Goal: Task Accomplishment & Management: Use online tool/utility

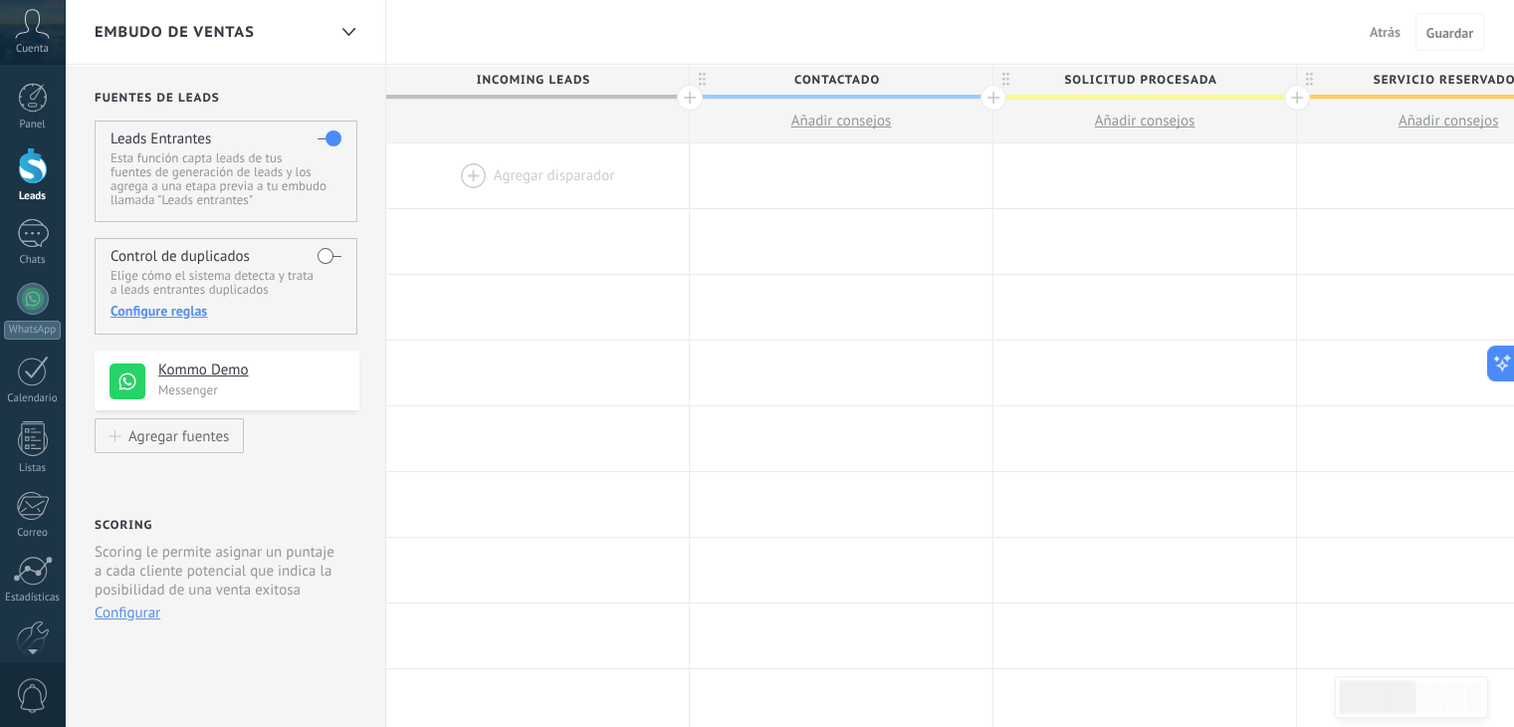
click at [43, 188] on link "Leads" at bounding box center [32, 175] width 65 height 56
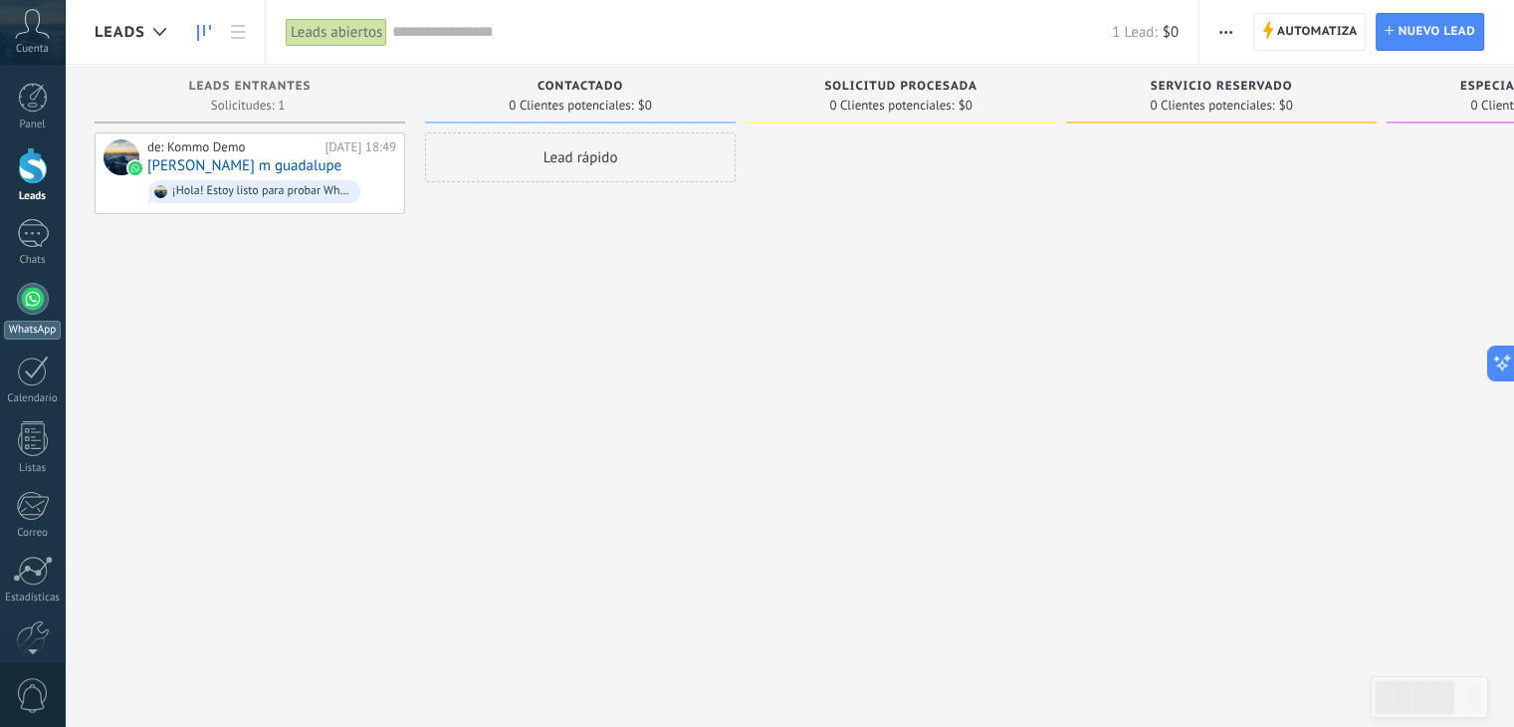
click at [44, 295] on div at bounding box center [33, 299] width 32 height 32
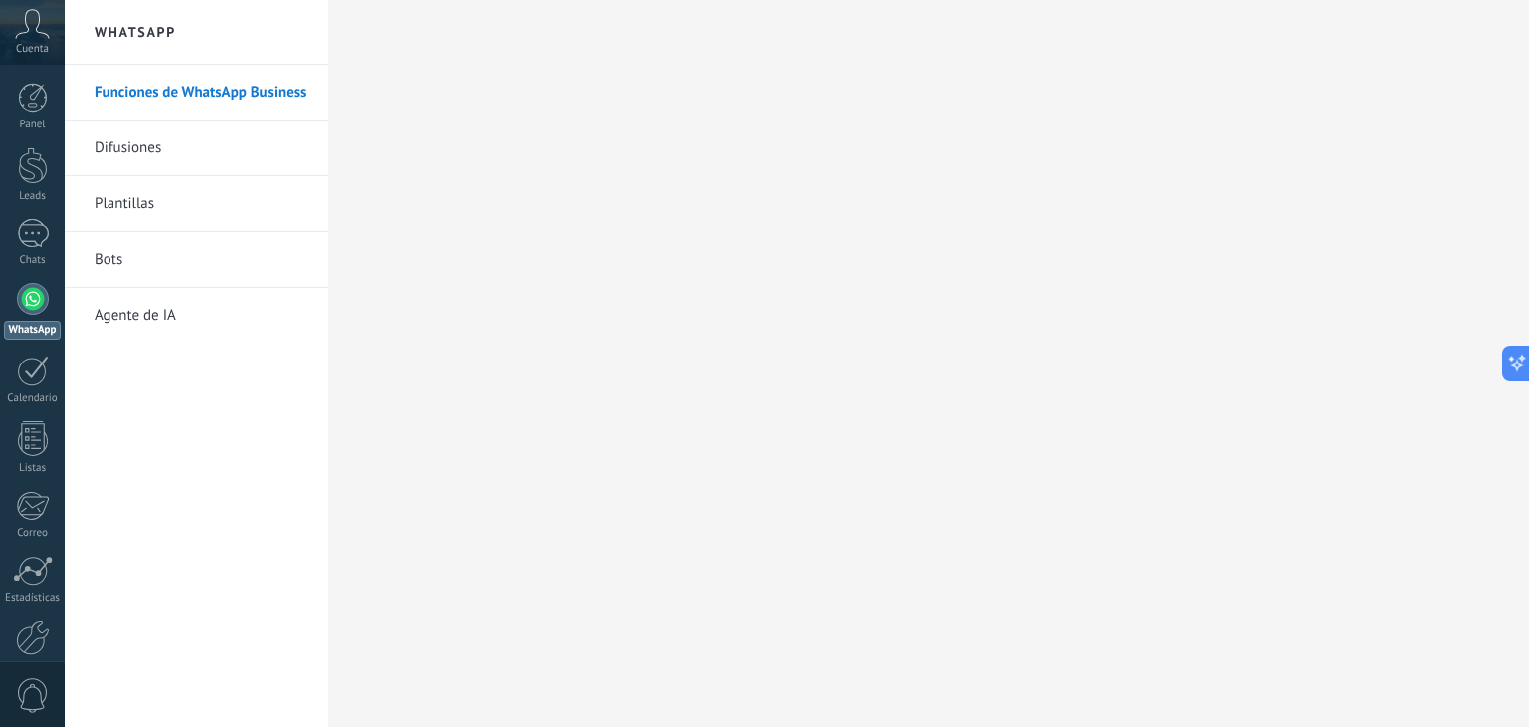
click at [143, 153] on link "Difusiones" at bounding box center [201, 148] width 213 height 56
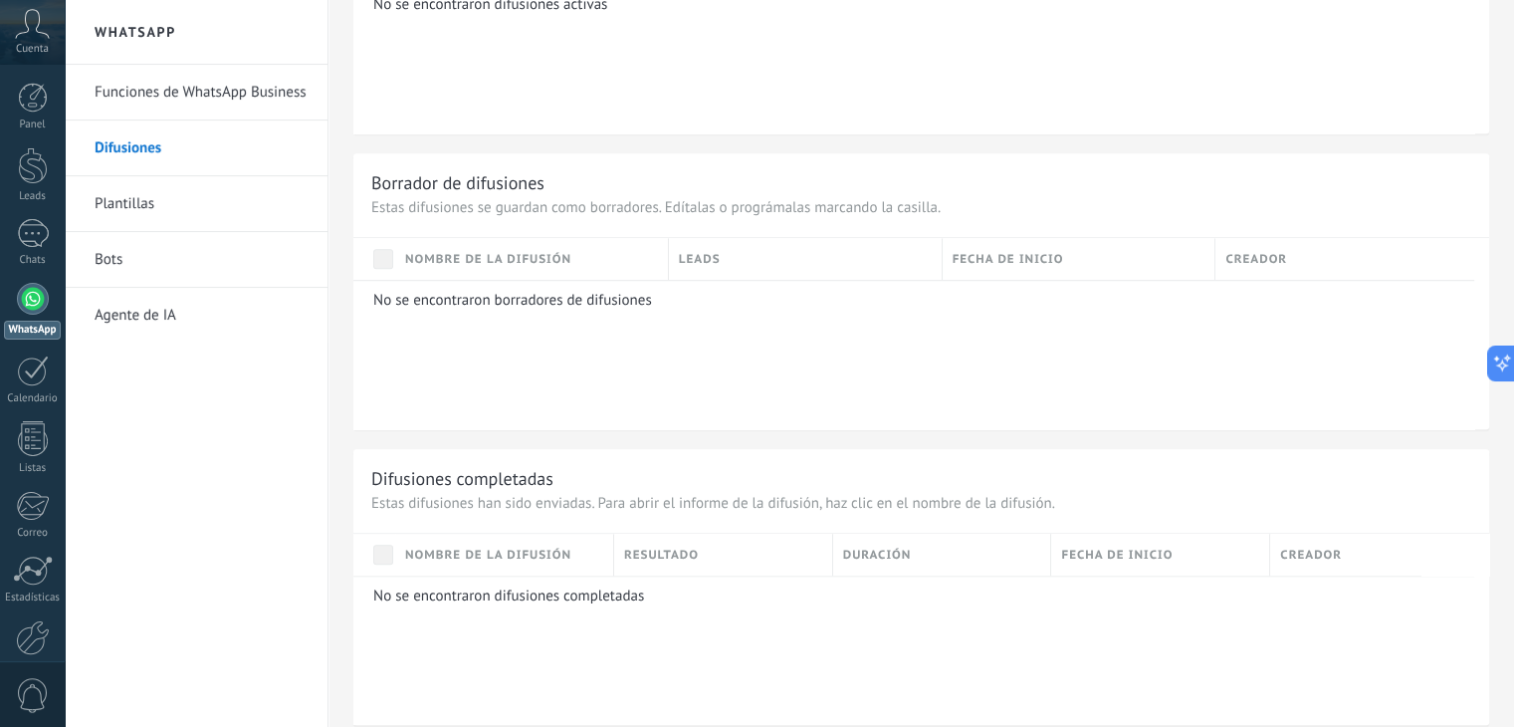
scroll to position [1360, 0]
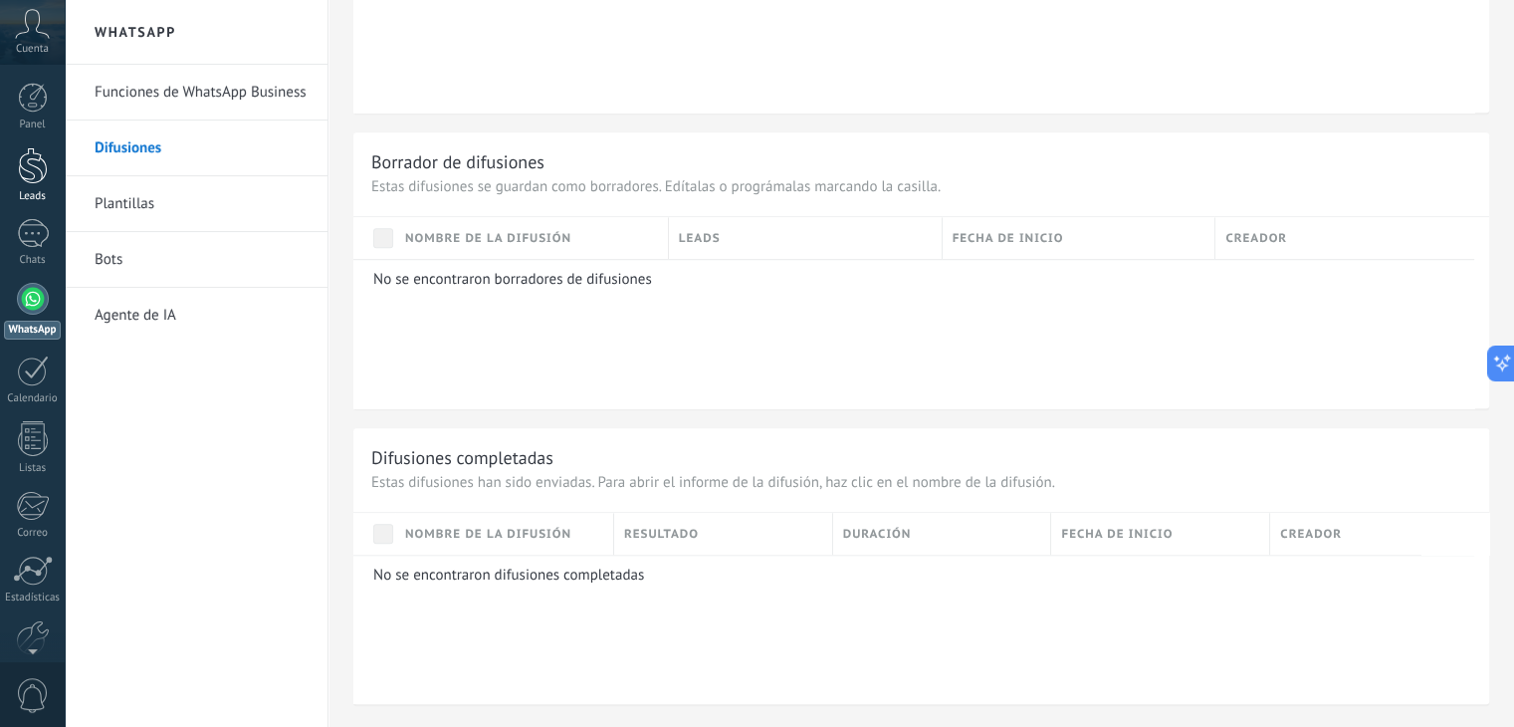
click at [30, 188] on link "Leads" at bounding box center [32, 175] width 65 height 56
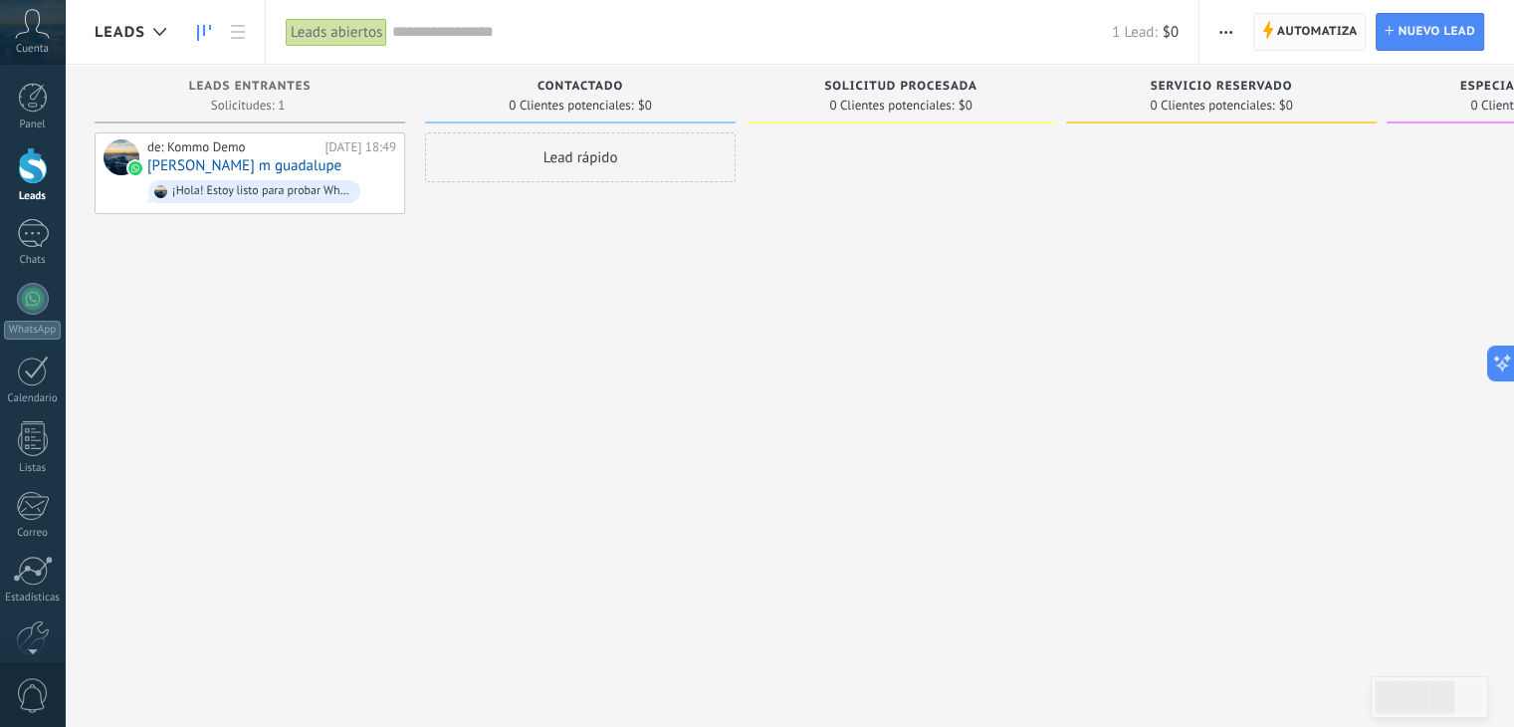
click at [1306, 37] on span "Automatiza" at bounding box center [1317, 32] width 81 height 36
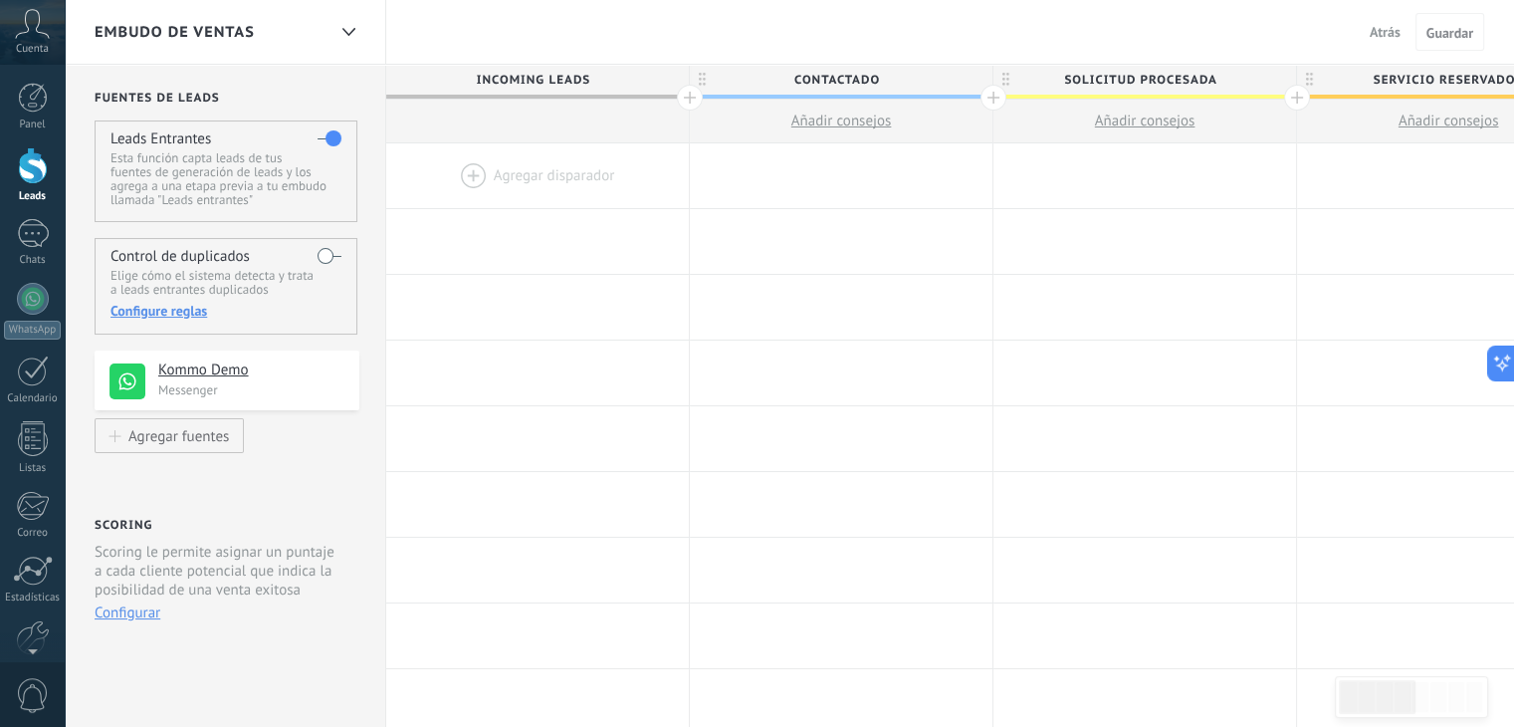
click at [222, 372] on h4 "Kommo Demo" at bounding box center [251, 370] width 186 height 20
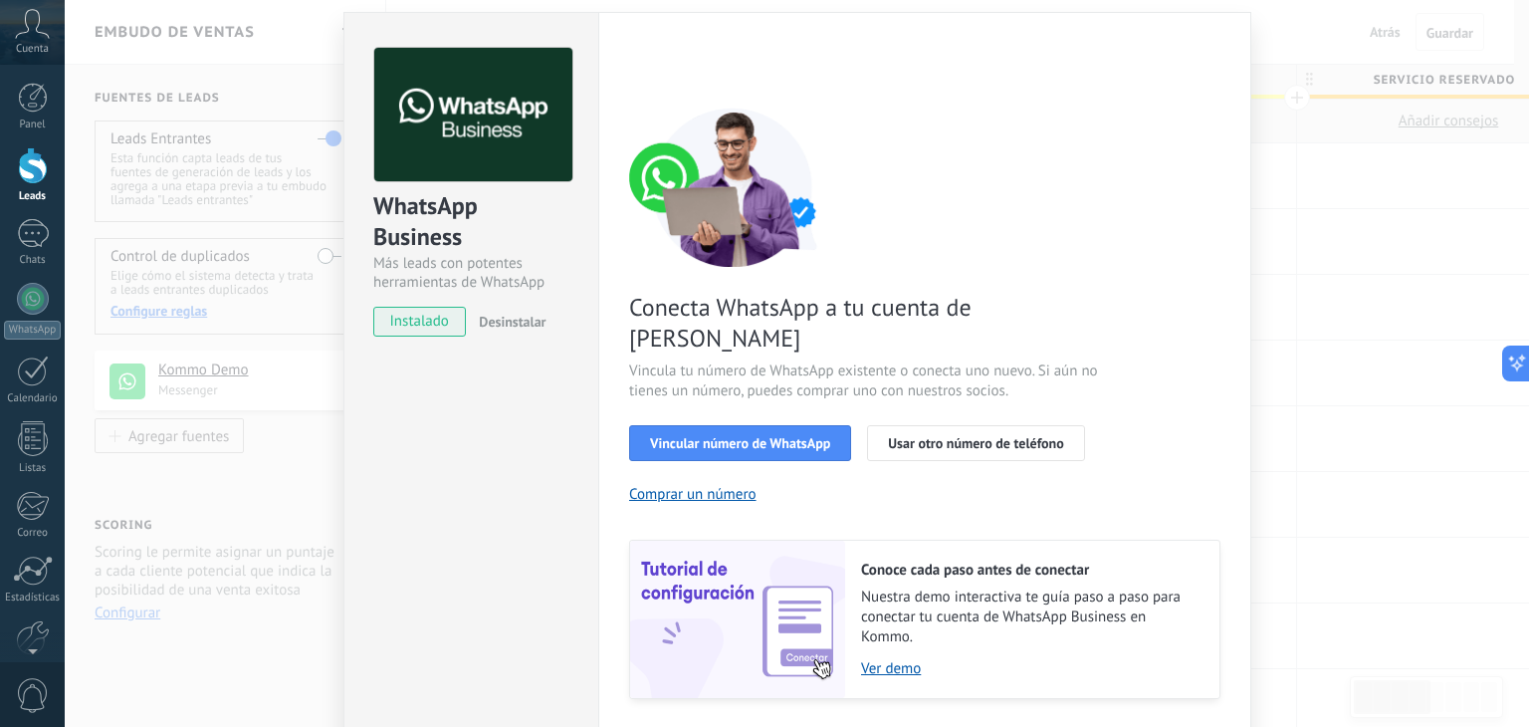
scroll to position [86, 0]
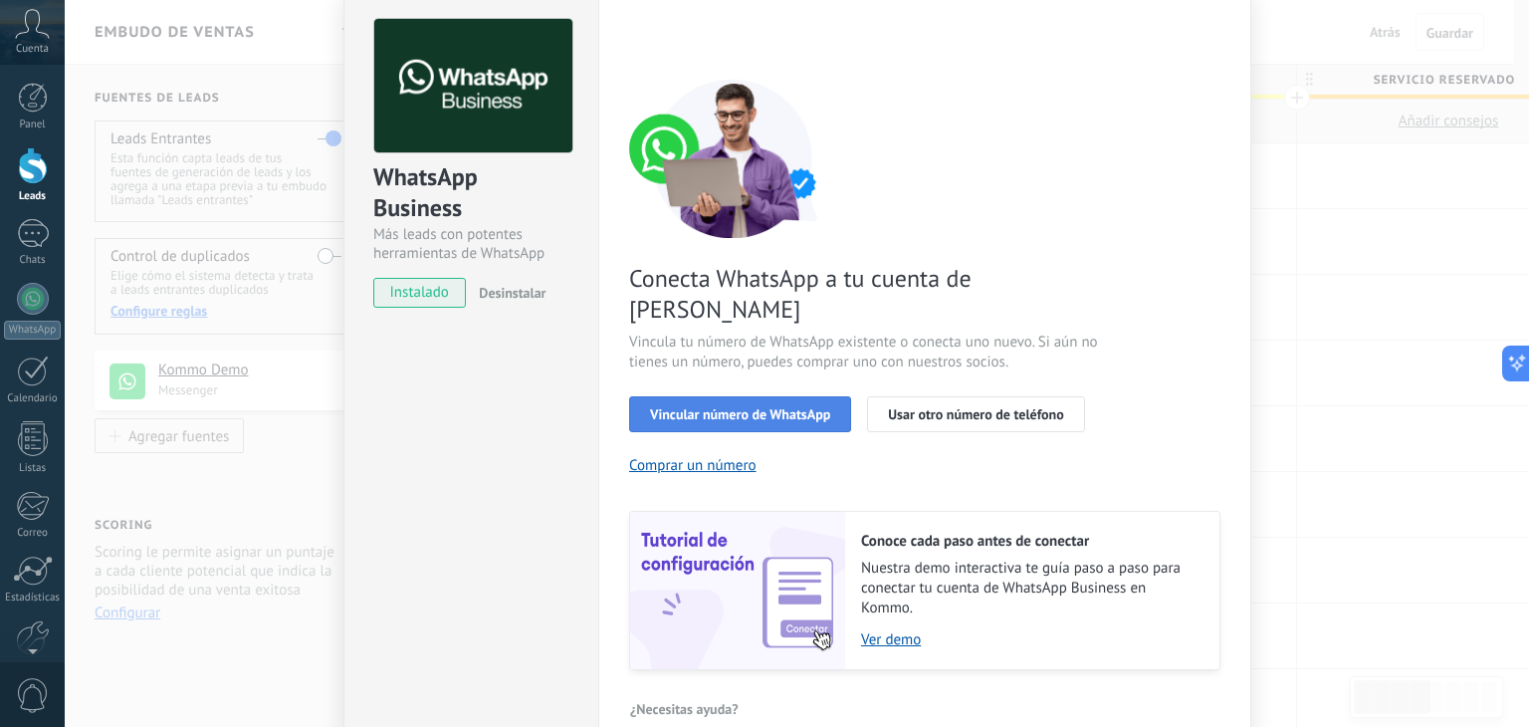
click at [777, 407] on span "Vincular número de WhatsApp" at bounding box center [740, 414] width 180 height 14
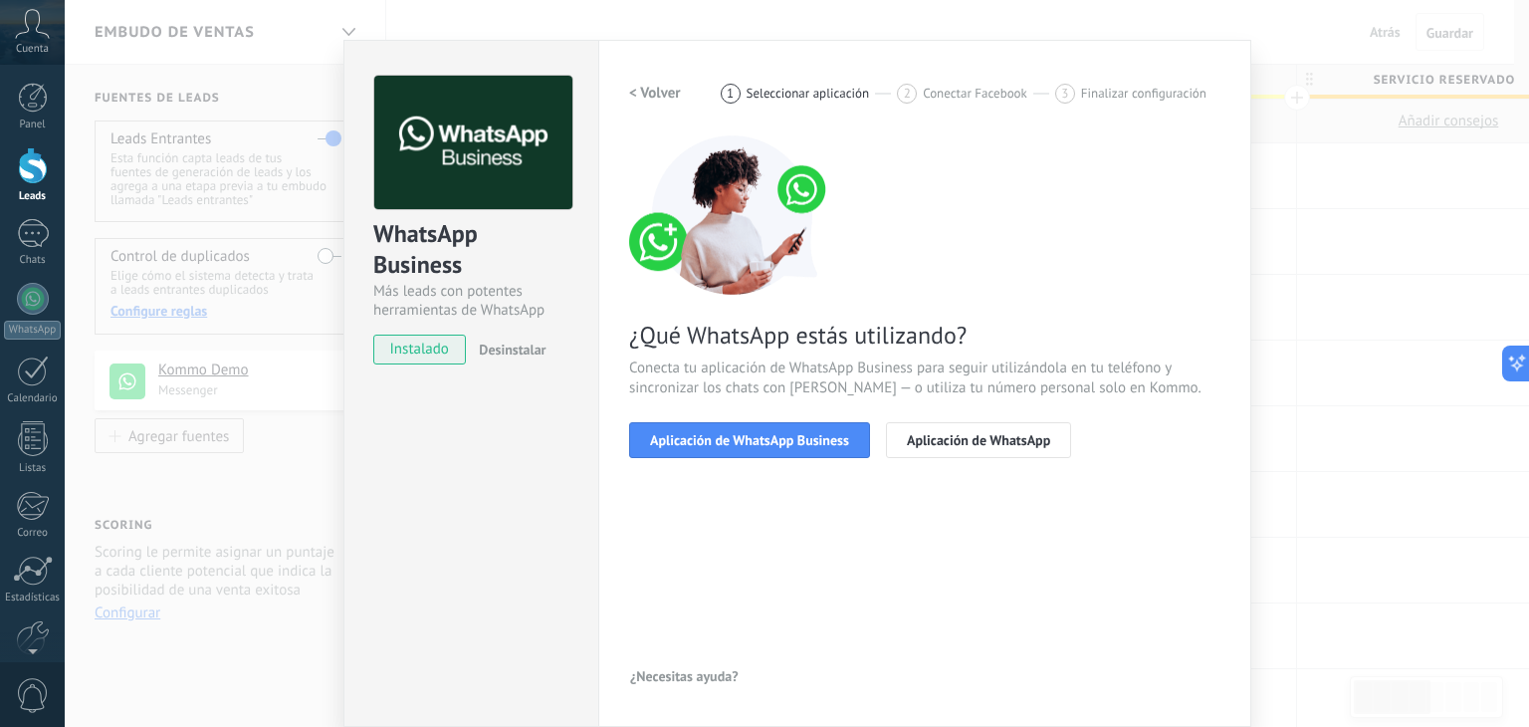
scroll to position [28, 0]
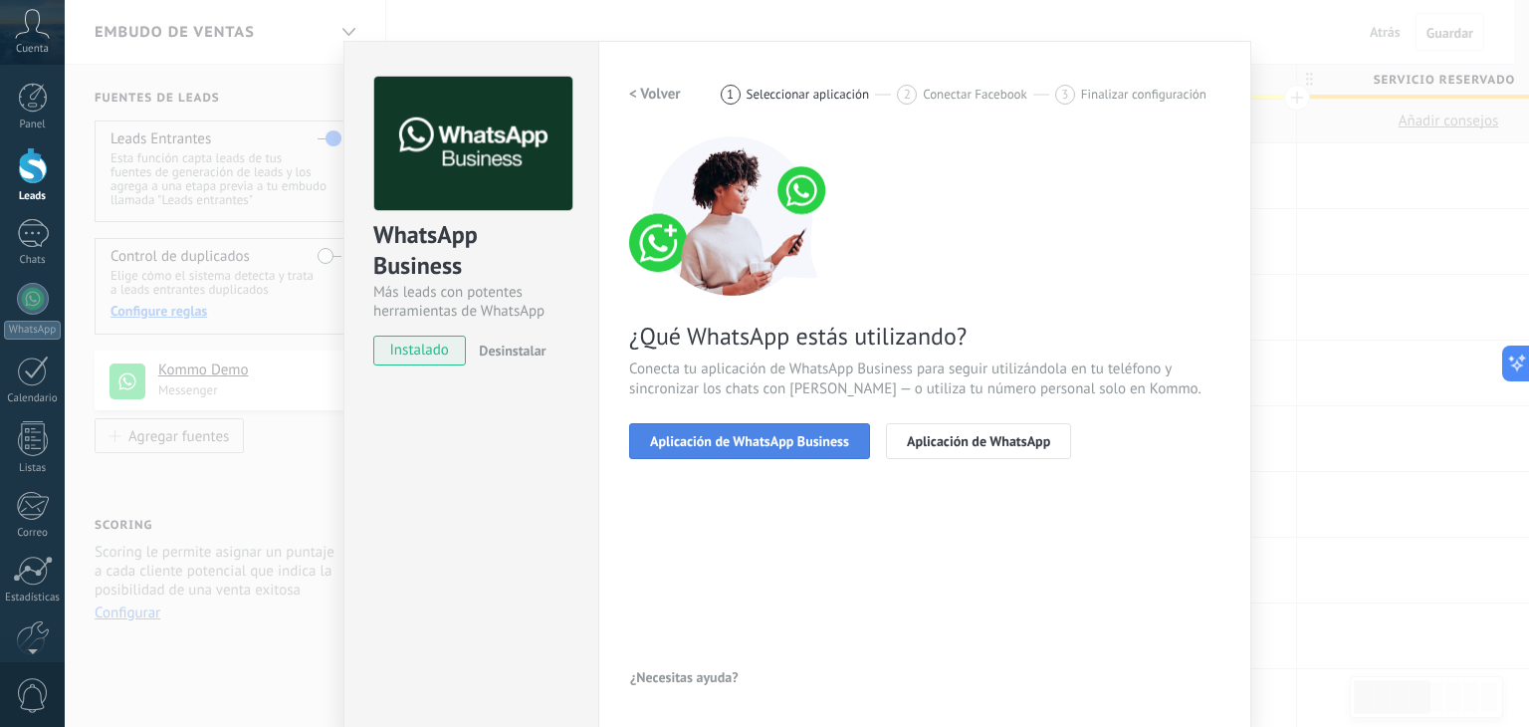
click at [735, 442] on span "Aplicación de WhatsApp Business" at bounding box center [749, 441] width 199 height 14
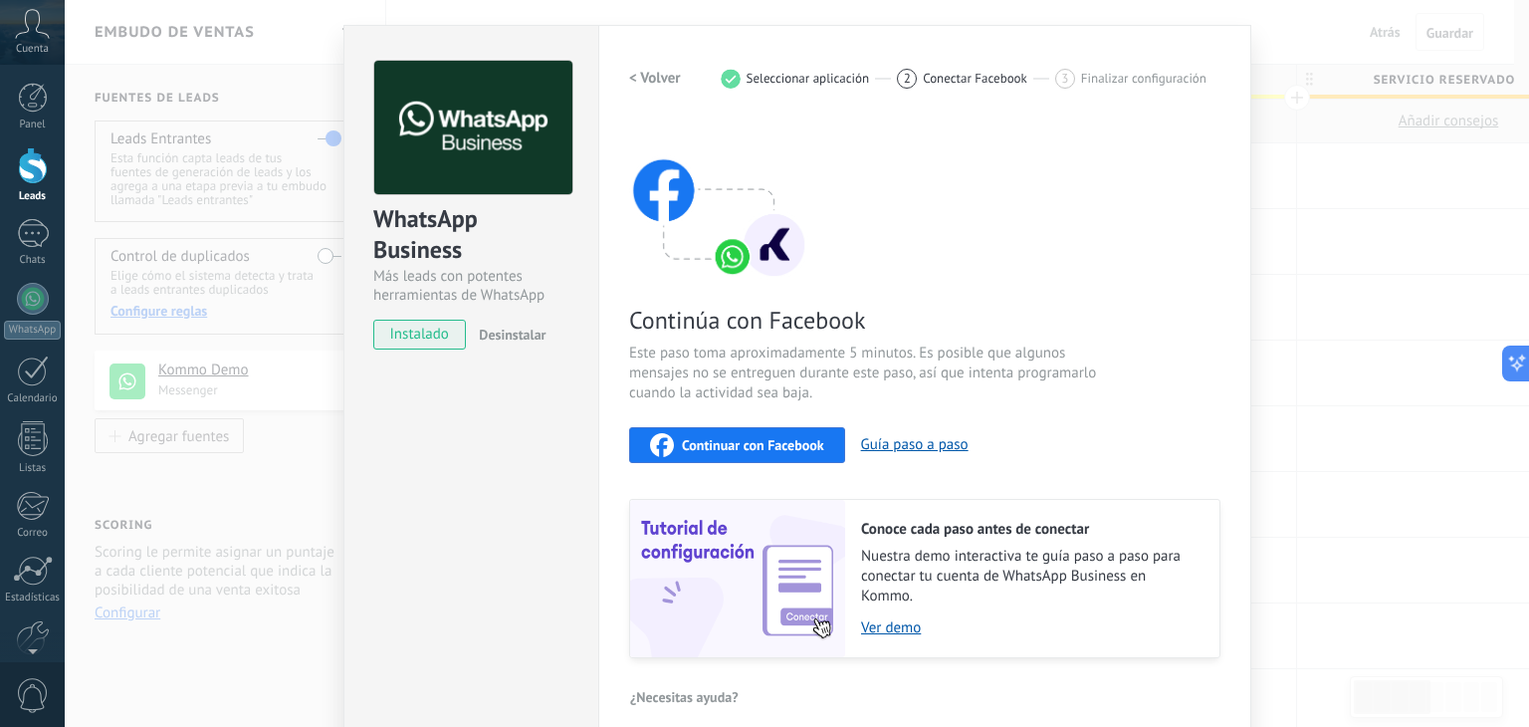
scroll to position [63, 0]
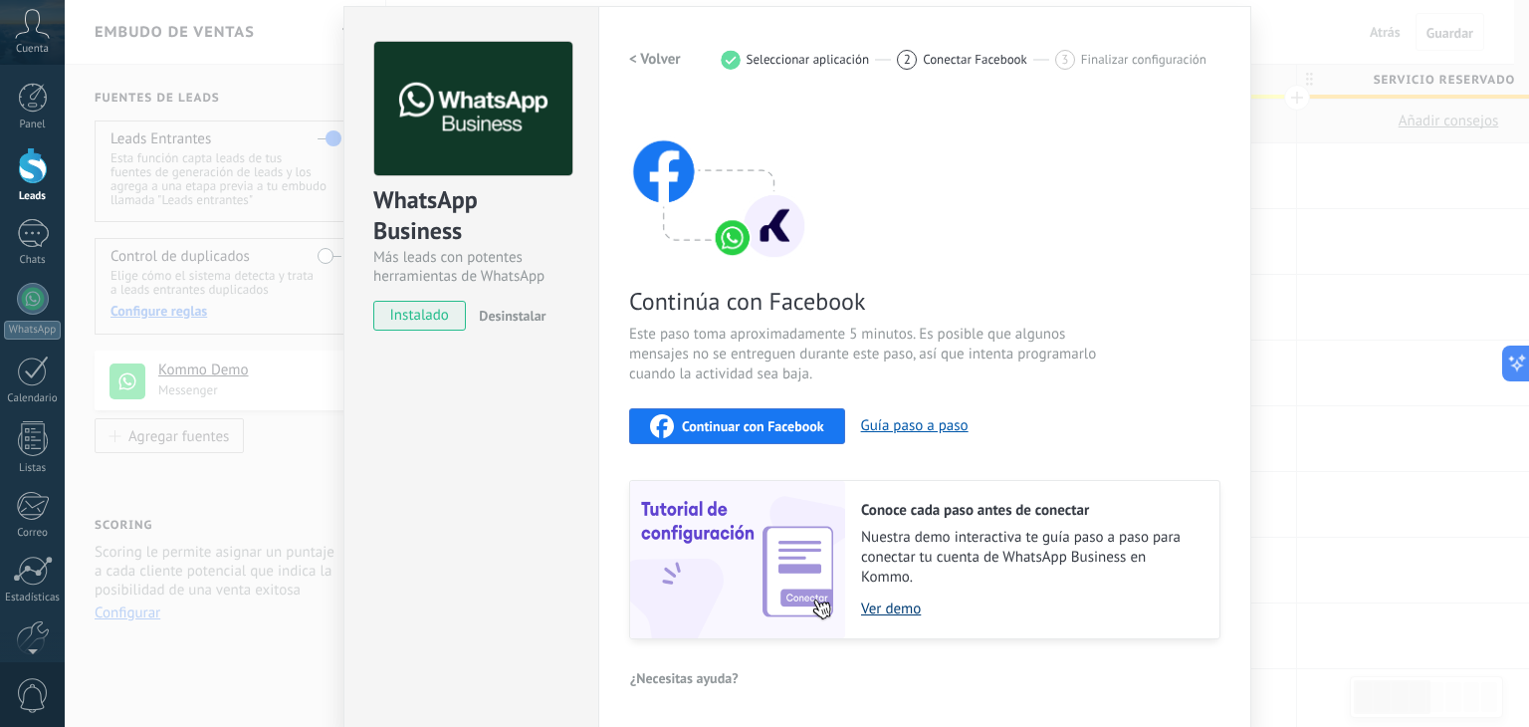
click at [901, 601] on link "Ver demo" at bounding box center [1030, 608] width 338 height 19
